Goal: Task Accomplishment & Management: Use online tool/utility

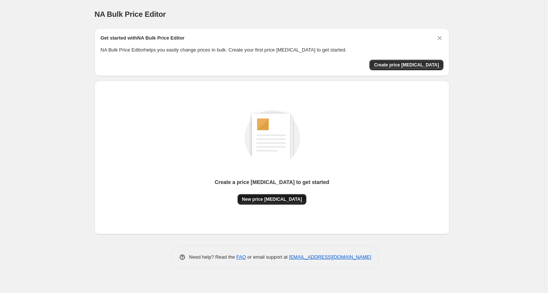
click at [273, 202] on span "New price [MEDICAL_DATA]" at bounding box center [272, 199] width 60 height 6
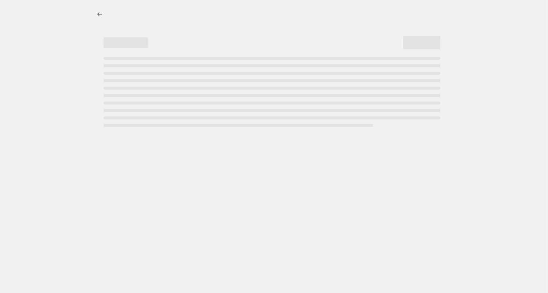
select select "percentage"
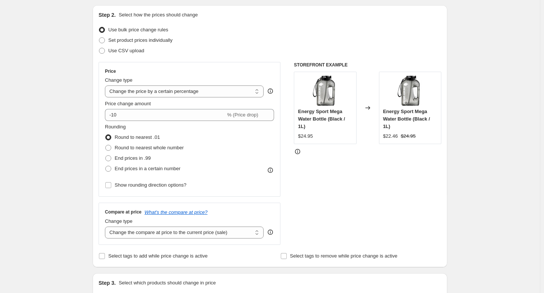
scroll to position [112, 0]
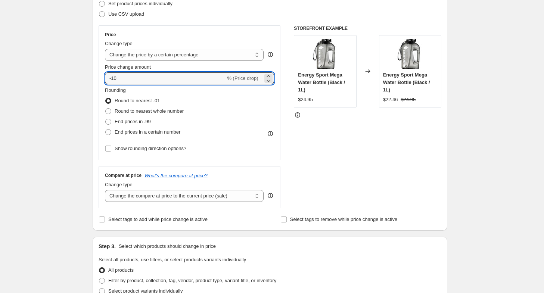
drag, startPoint x: 161, startPoint y: 77, endPoint x: 99, endPoint y: 73, distance: 62.5
click at [99, 73] on div "Step 2. Select how the prices should change Use bulk price change rules Set pro…" at bounding box center [270, 100] width 355 height 262
type input "0"
click at [136, 120] on span "End prices in .99" at bounding box center [133, 122] width 36 height 6
click at [106, 119] on input "End prices in .99" at bounding box center [105, 119] width 0 height 0
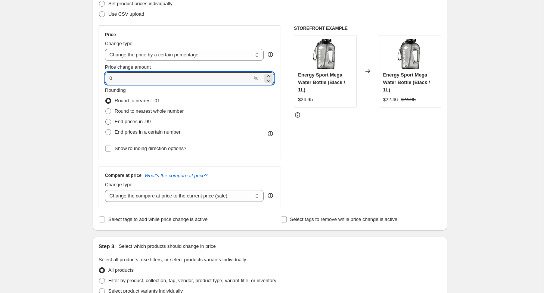
radio input "true"
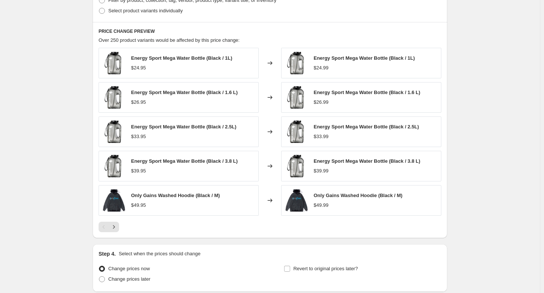
scroll to position [448, 0]
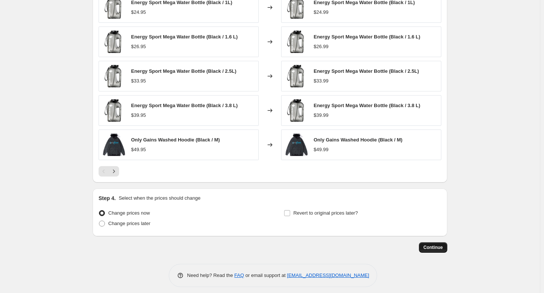
click at [436, 248] on span "Continue" at bounding box center [432, 248] width 19 height 6
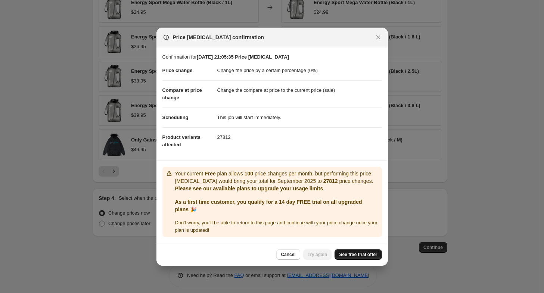
click at [365, 254] on span "See free trial offer" at bounding box center [358, 255] width 38 height 6
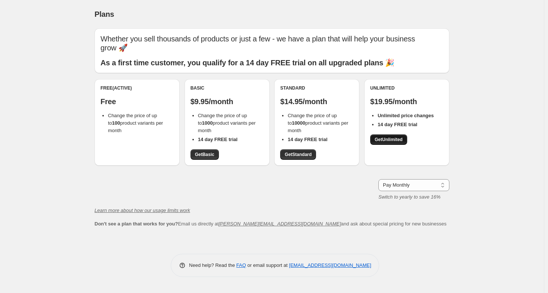
click at [395, 139] on span "Get Unlimited" at bounding box center [388, 140] width 28 height 6
